Goal: Transaction & Acquisition: Purchase product/service

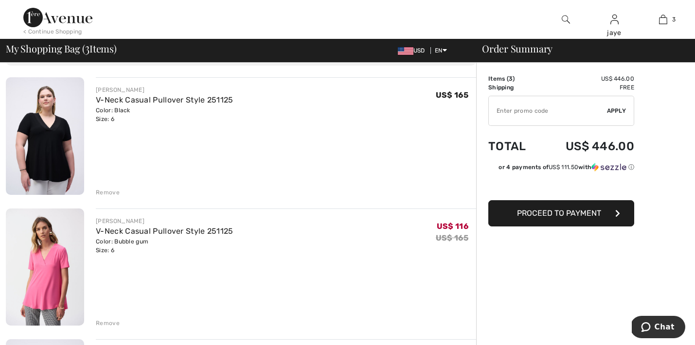
scroll to position [53, 0]
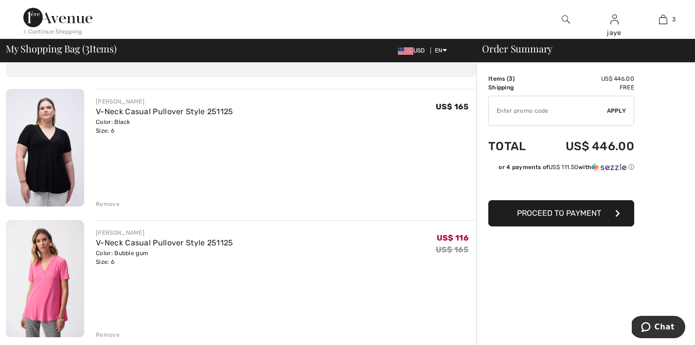
click at [507, 216] on button "Proceed to Payment" at bounding box center [561, 213] width 146 height 26
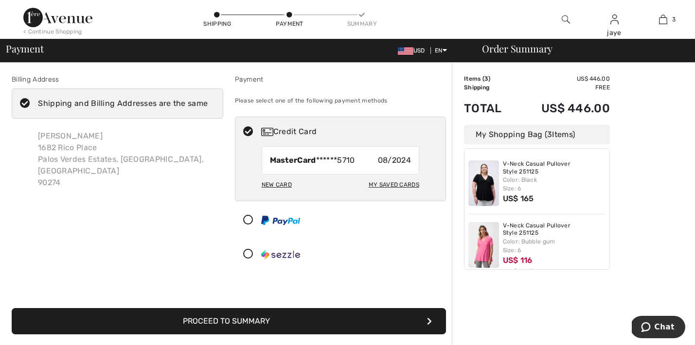
click at [385, 185] on div "My Saved Cards" at bounding box center [394, 184] width 51 height 17
radio input "true"
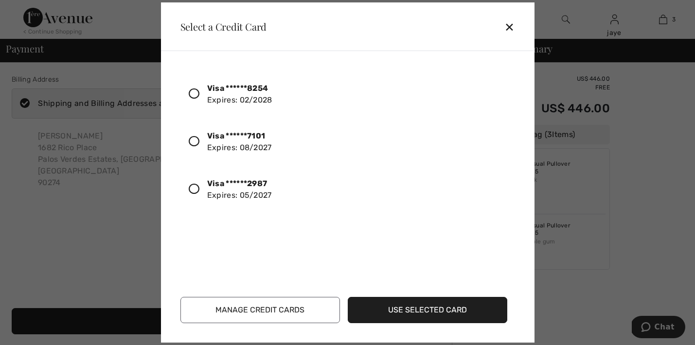
click at [194, 189] on icon at bounding box center [194, 189] width 11 height 11
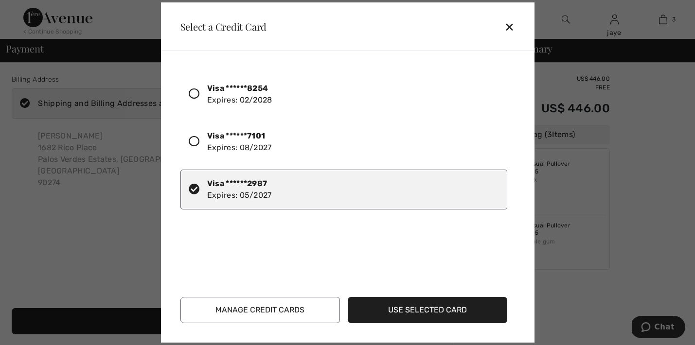
click at [452, 313] on button "Use Selected Card" at bounding box center [427, 310] width 159 height 26
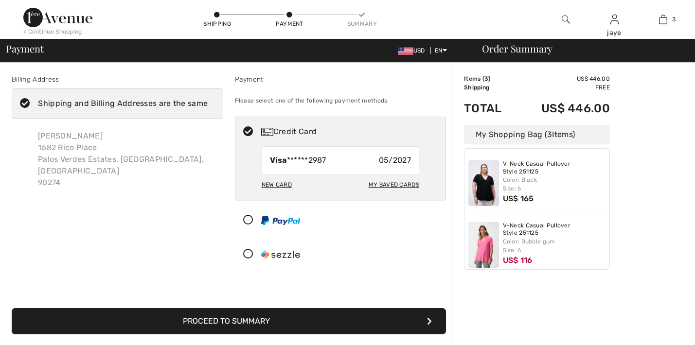
click at [361, 321] on button "Proceed to Summary" at bounding box center [229, 321] width 434 height 26
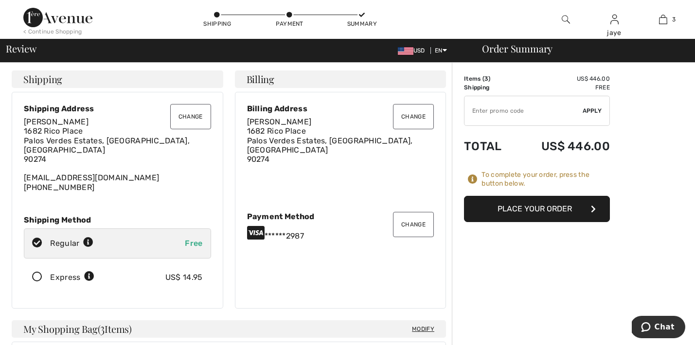
click at [547, 210] on button "Place Your Order" at bounding box center [537, 209] width 146 height 26
